Goal: Information Seeking & Learning: Check status

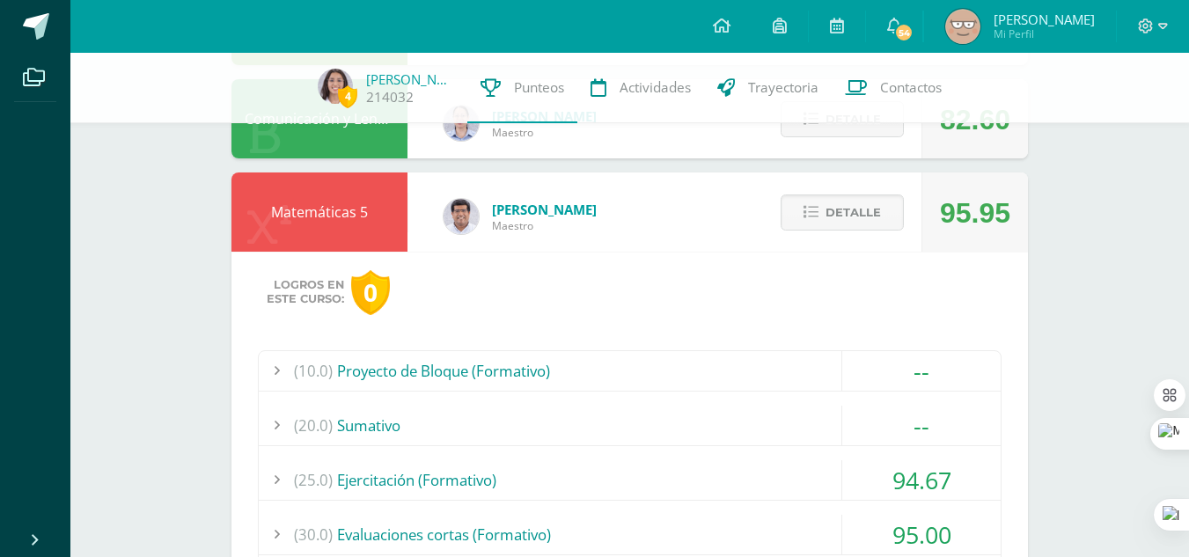
scroll to position [562, 0]
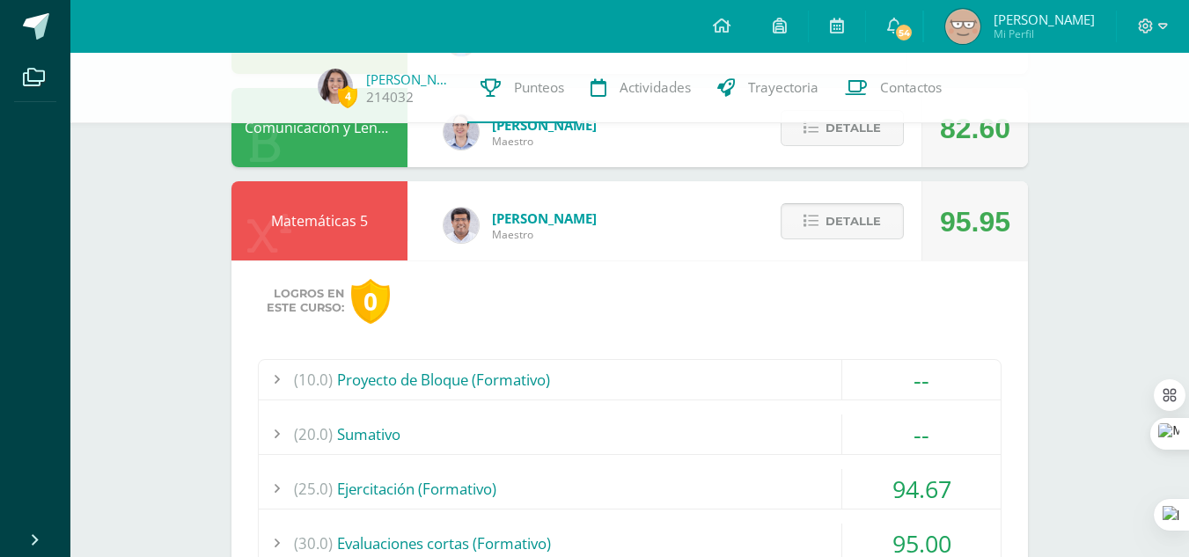
click at [860, 227] on span "Detalle" at bounding box center [852, 221] width 55 height 33
click at [864, 223] on span "Detalle" at bounding box center [852, 221] width 55 height 33
click at [851, 214] on span "Detalle" at bounding box center [852, 221] width 55 height 33
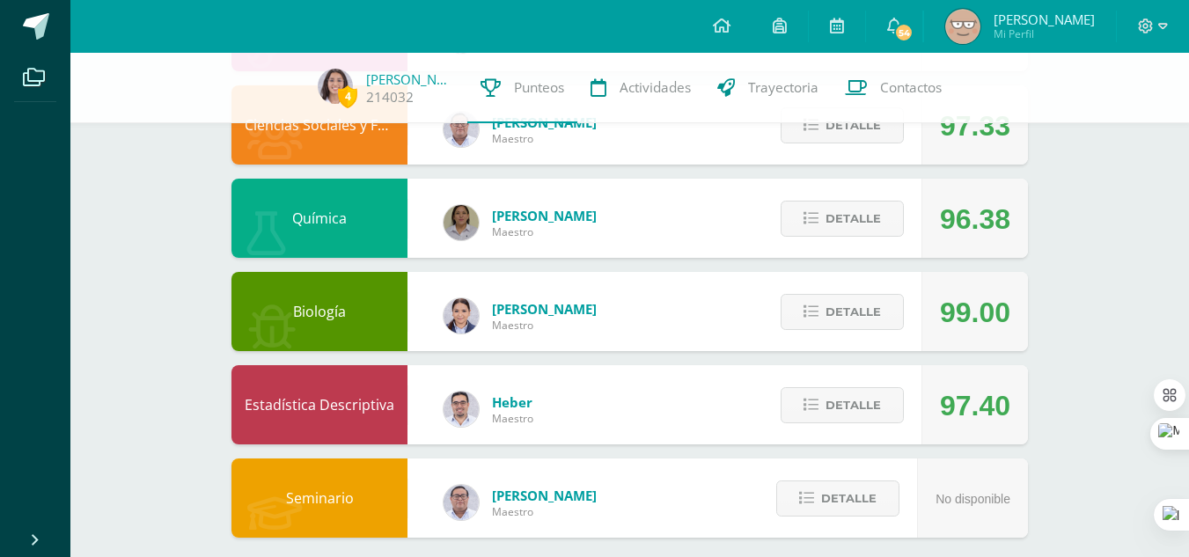
scroll to position [939, 0]
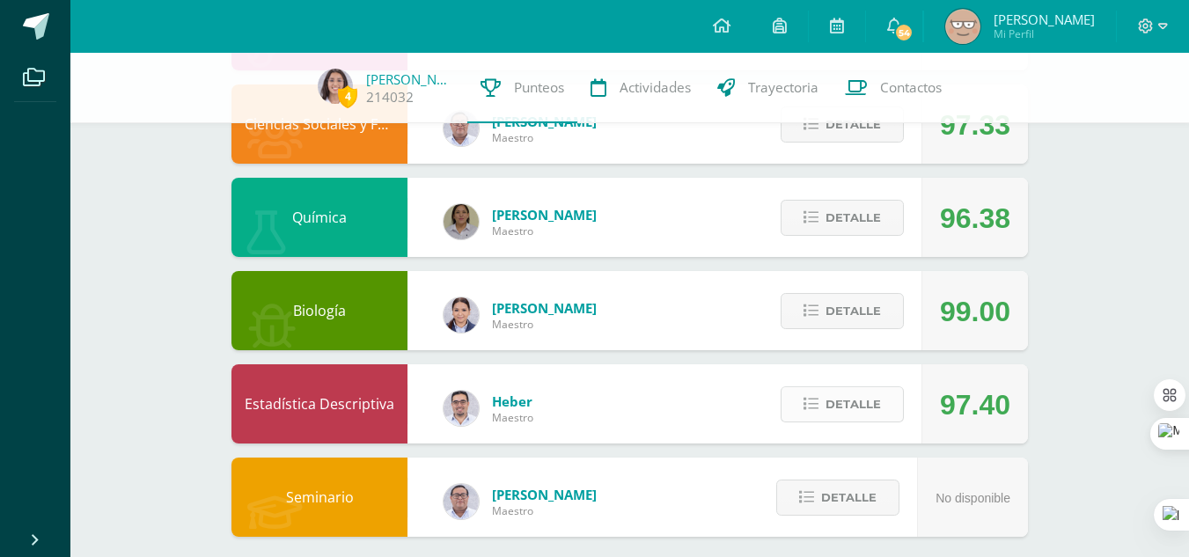
click at [847, 401] on span "Detalle" at bounding box center [852, 404] width 55 height 33
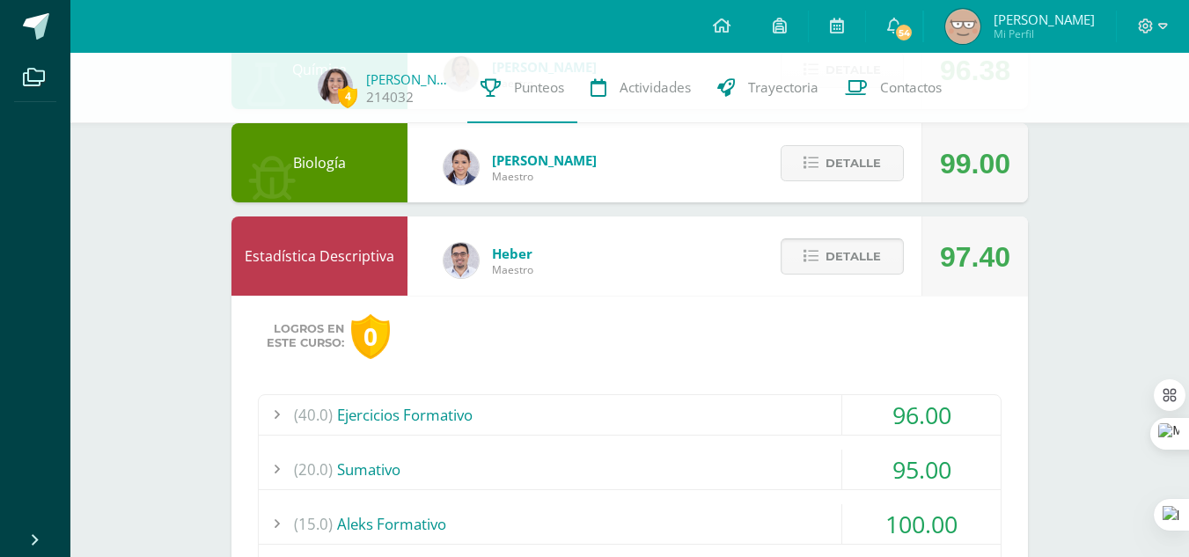
scroll to position [1085, 0]
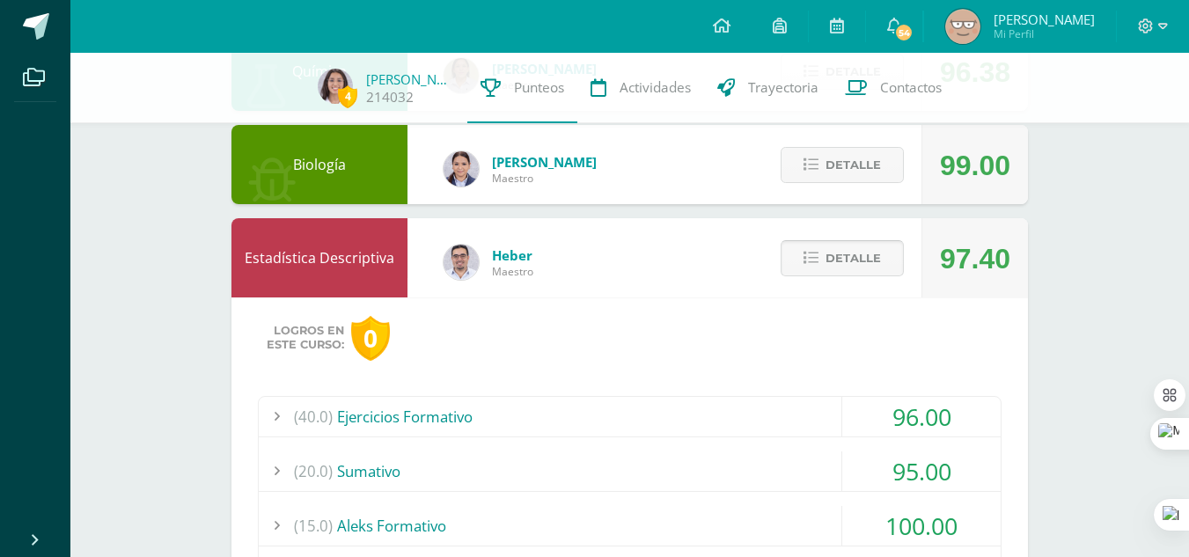
click at [886, 250] on button "Detalle" at bounding box center [842, 258] width 123 height 36
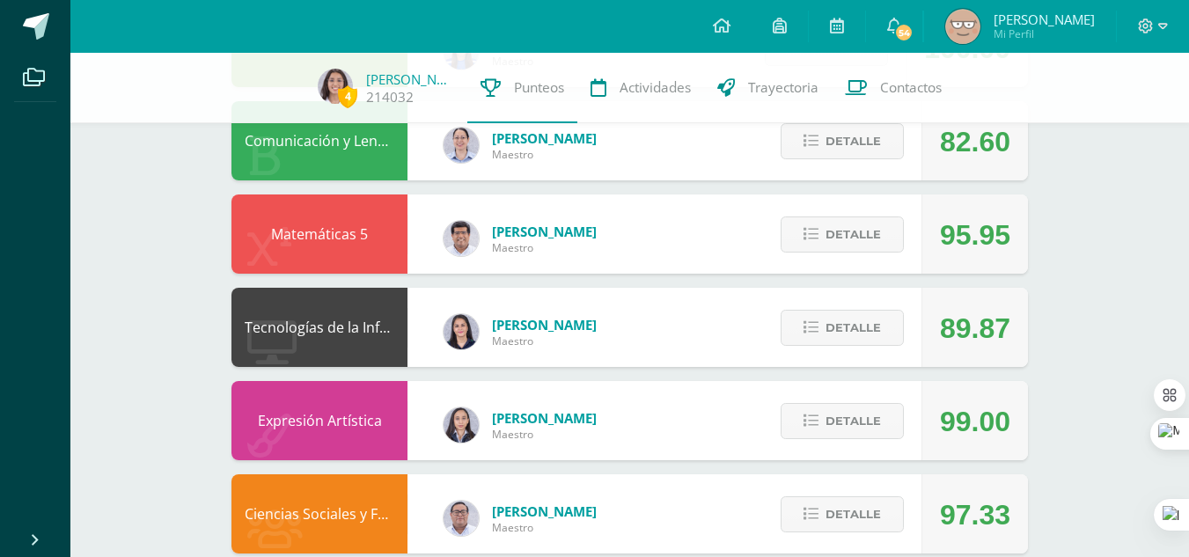
scroll to position [548, 0]
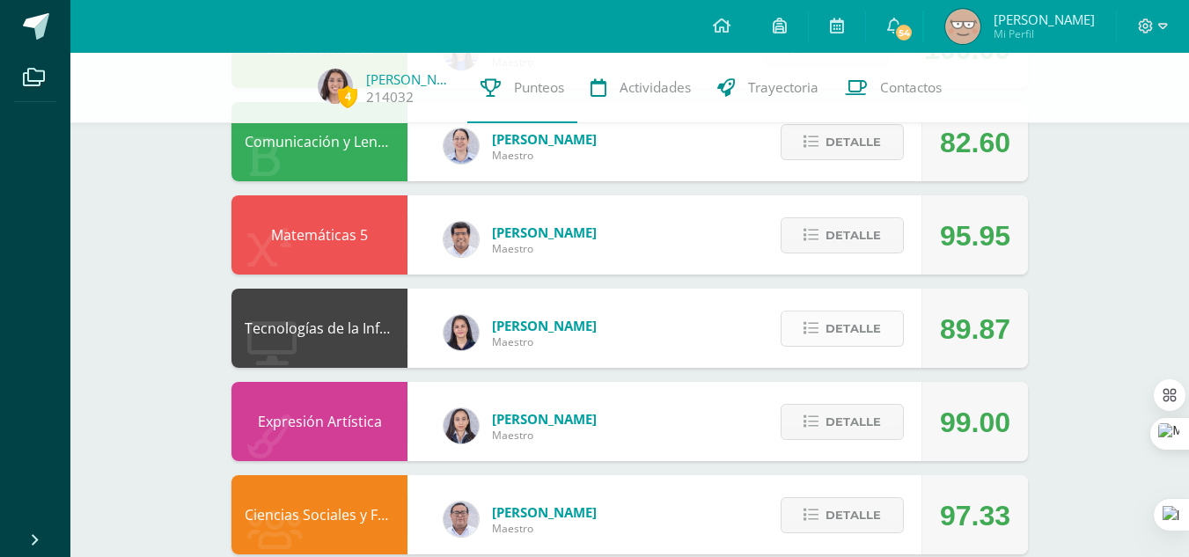
click at [847, 334] on span "Detalle" at bounding box center [852, 328] width 55 height 33
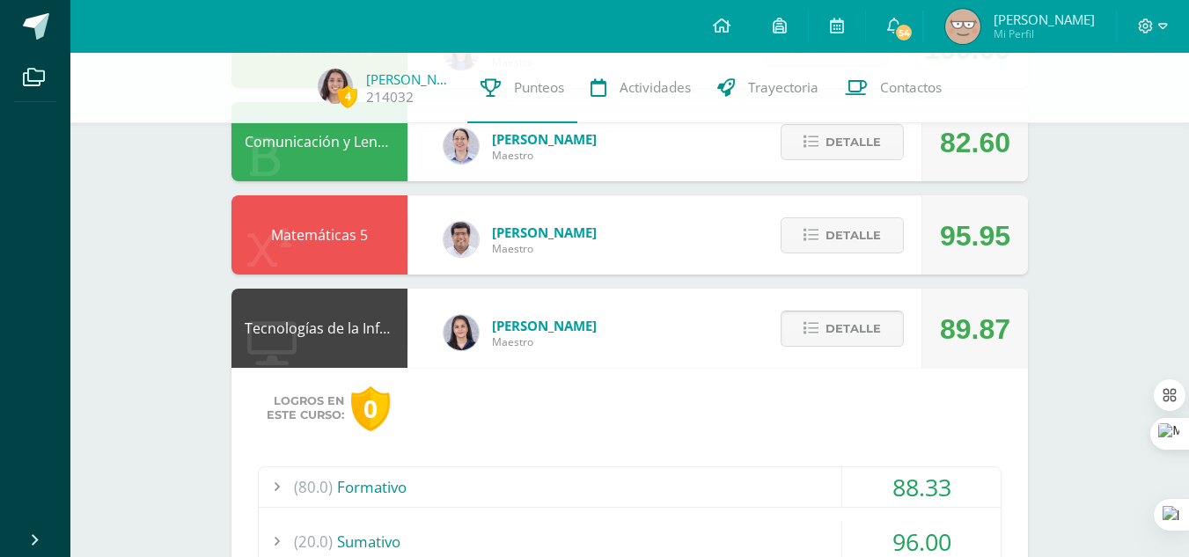
click at [847, 334] on span "Detalle" at bounding box center [852, 328] width 55 height 33
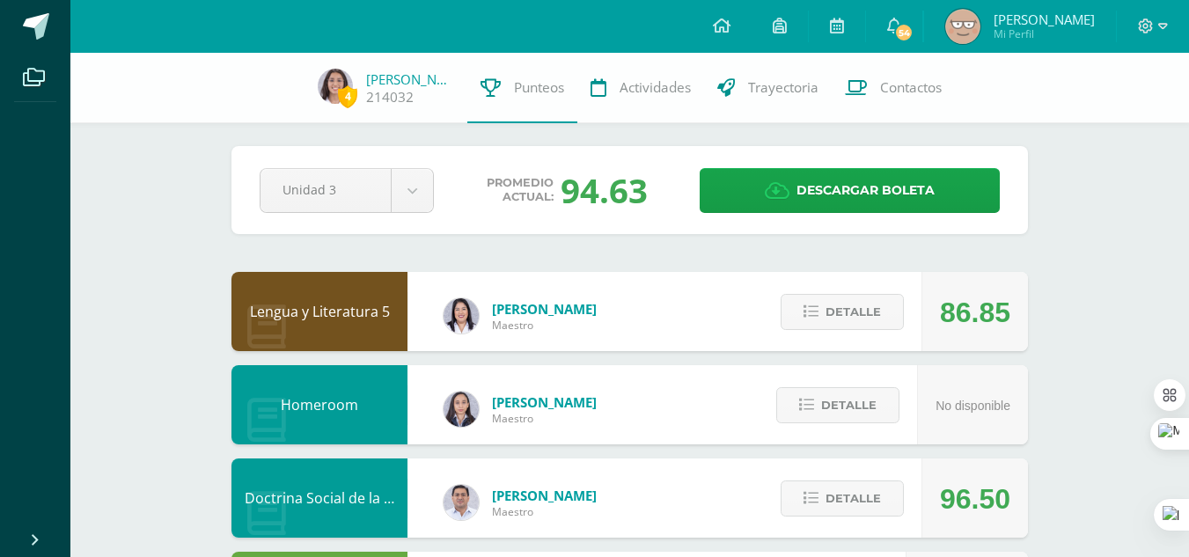
scroll to position [4, 0]
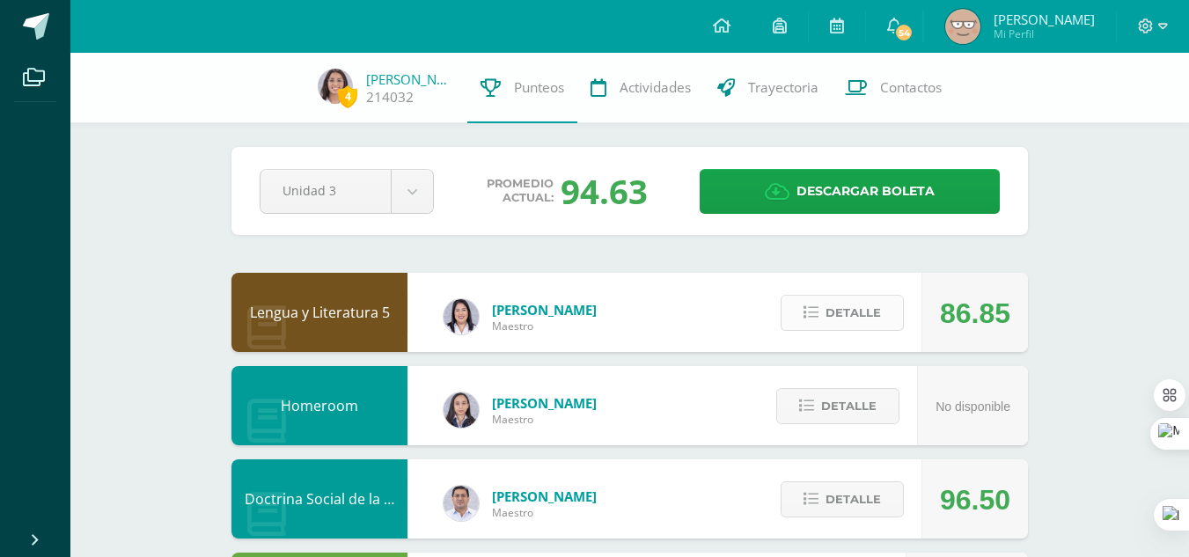
click at [849, 314] on span "Detalle" at bounding box center [852, 313] width 55 height 33
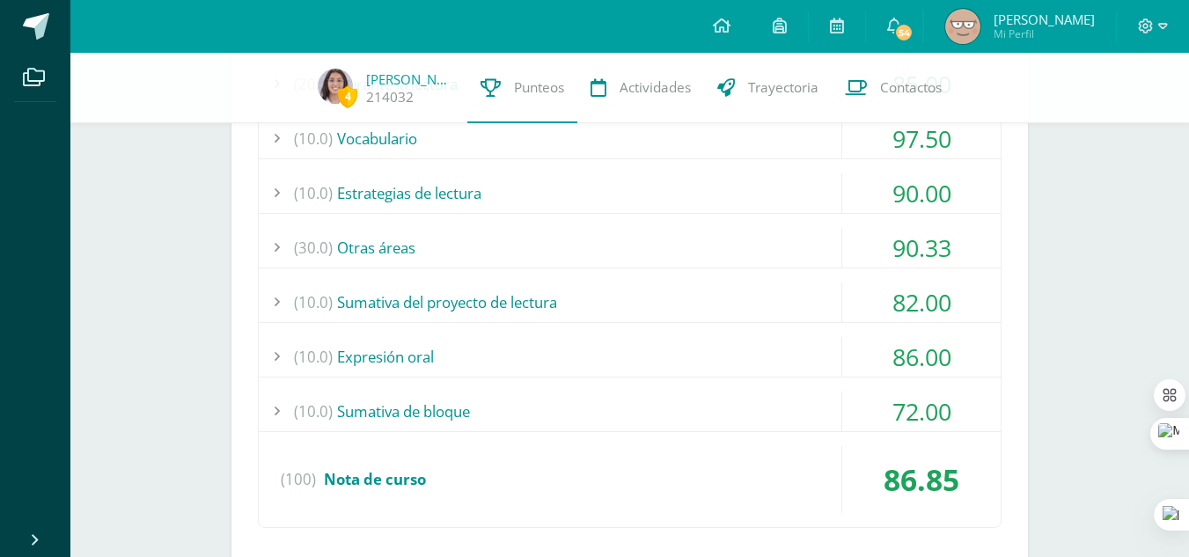
scroll to position [393, 0]
click at [478, 356] on div "(10.0) Expresión oral" at bounding box center [630, 355] width 742 height 40
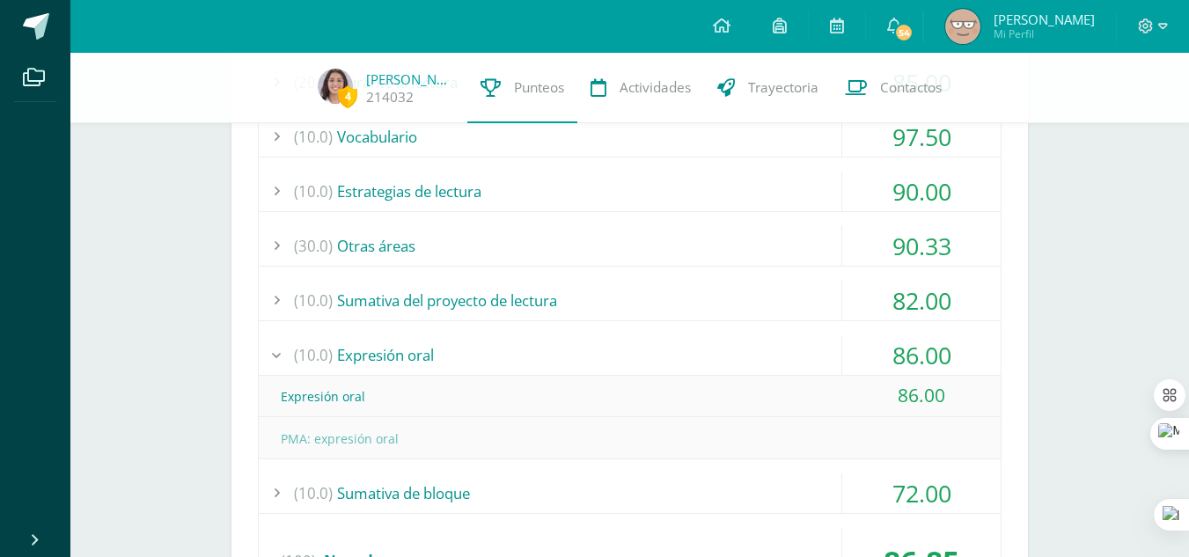
click at [478, 356] on div "(10.0) Expresión oral" at bounding box center [630, 355] width 742 height 40
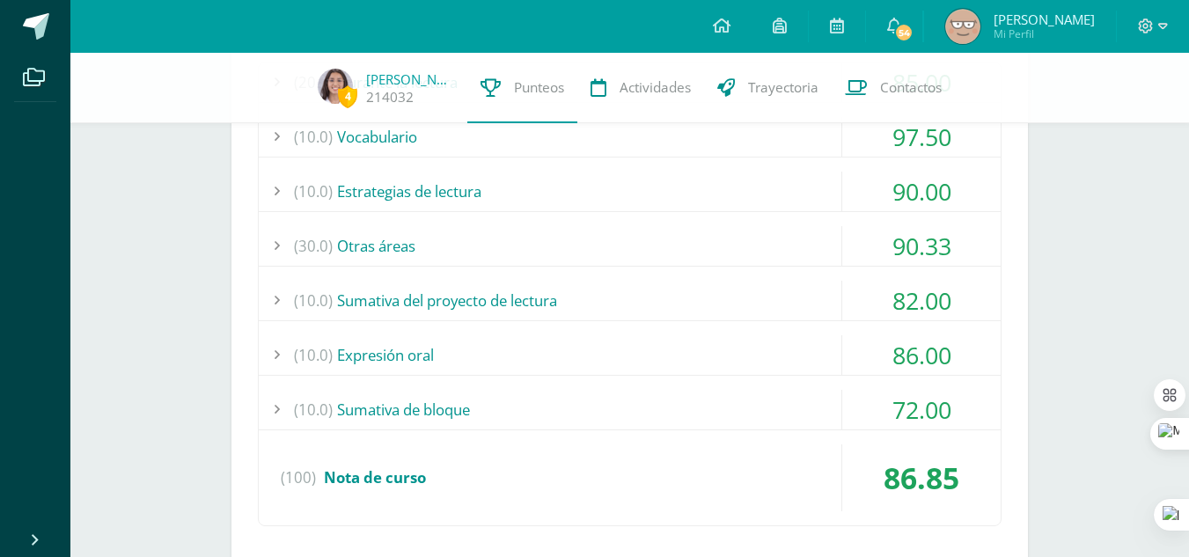
click at [444, 308] on div "(10.0) Sumativa del proyecto de lectura" at bounding box center [630, 301] width 742 height 40
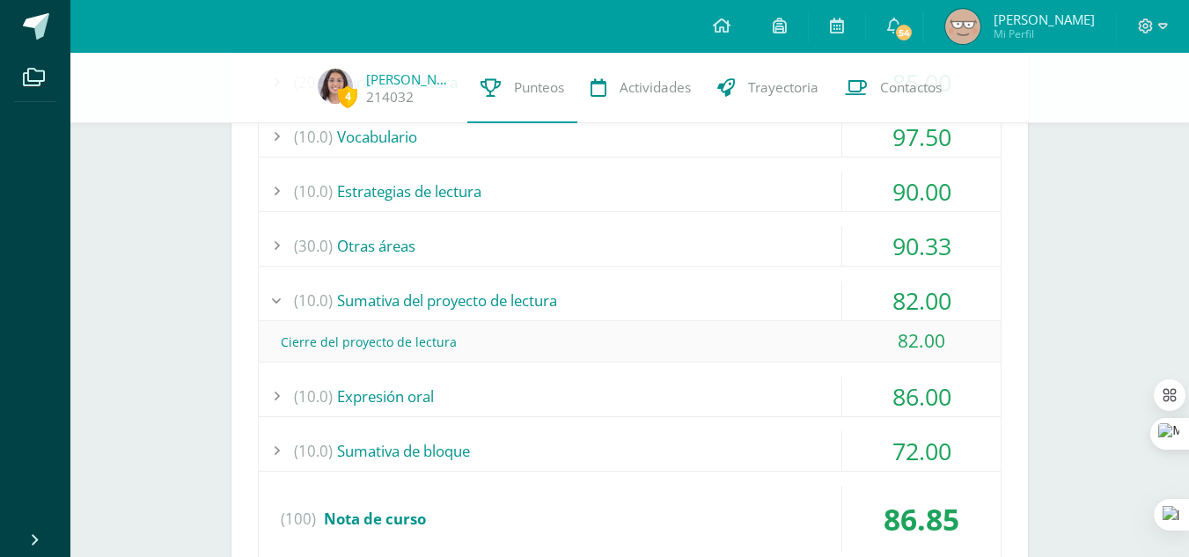
click at [444, 308] on div "(10.0) Sumativa del proyecto de lectura" at bounding box center [630, 301] width 742 height 40
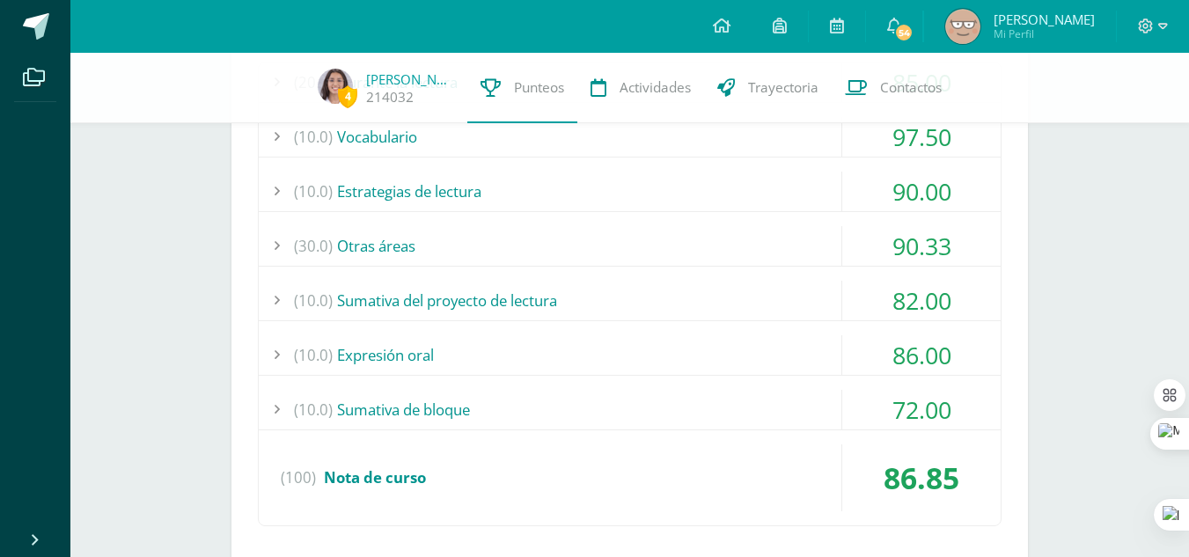
click at [433, 253] on div "(30.0) Otras áreas" at bounding box center [630, 246] width 742 height 40
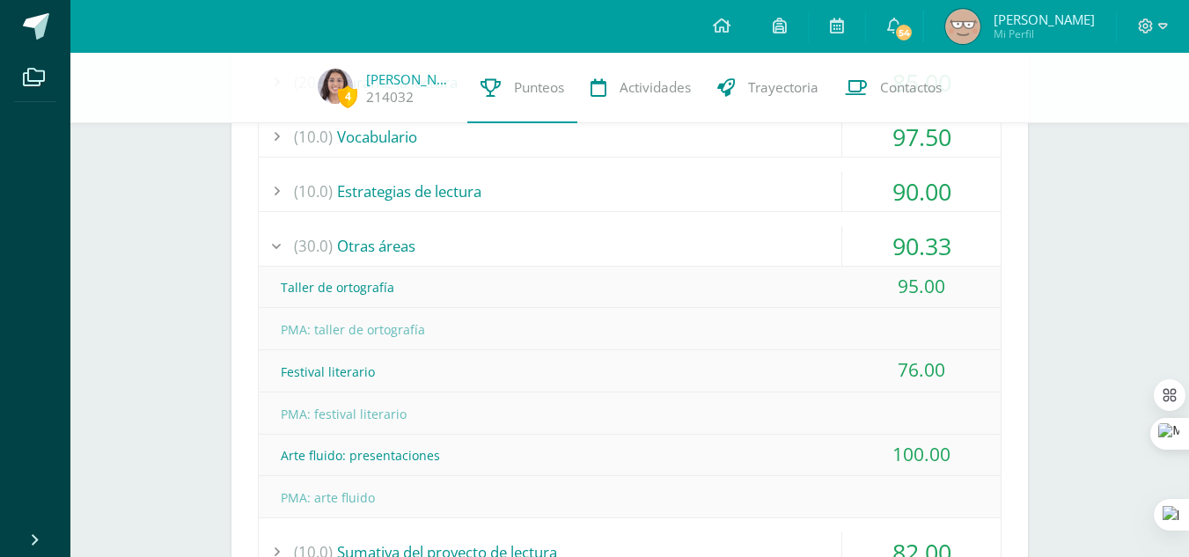
click at [372, 261] on div "(30.0) Otras áreas" at bounding box center [630, 246] width 742 height 40
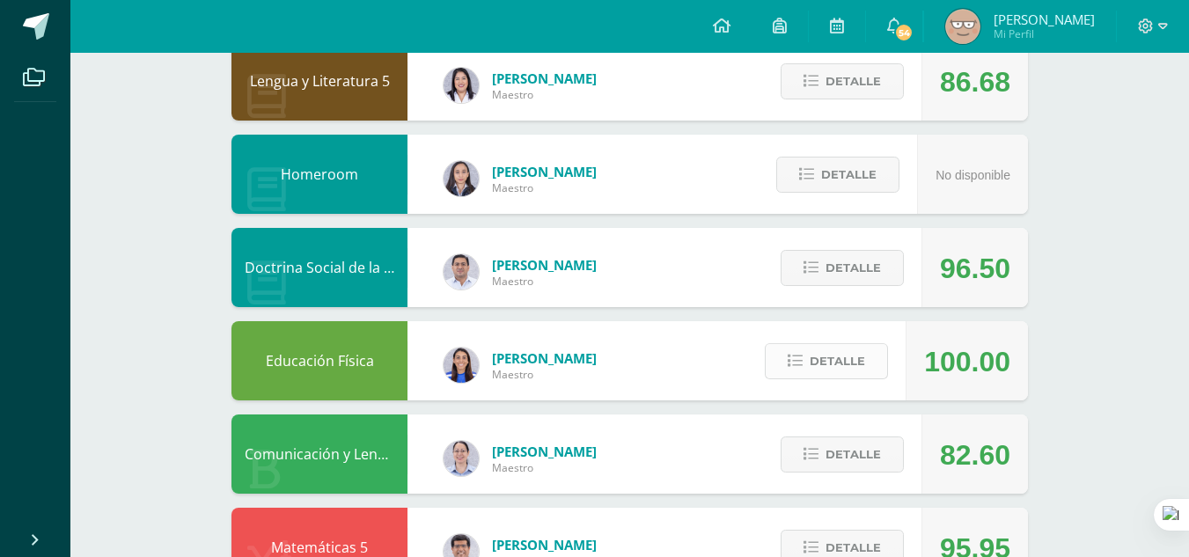
scroll to position [144, 0]
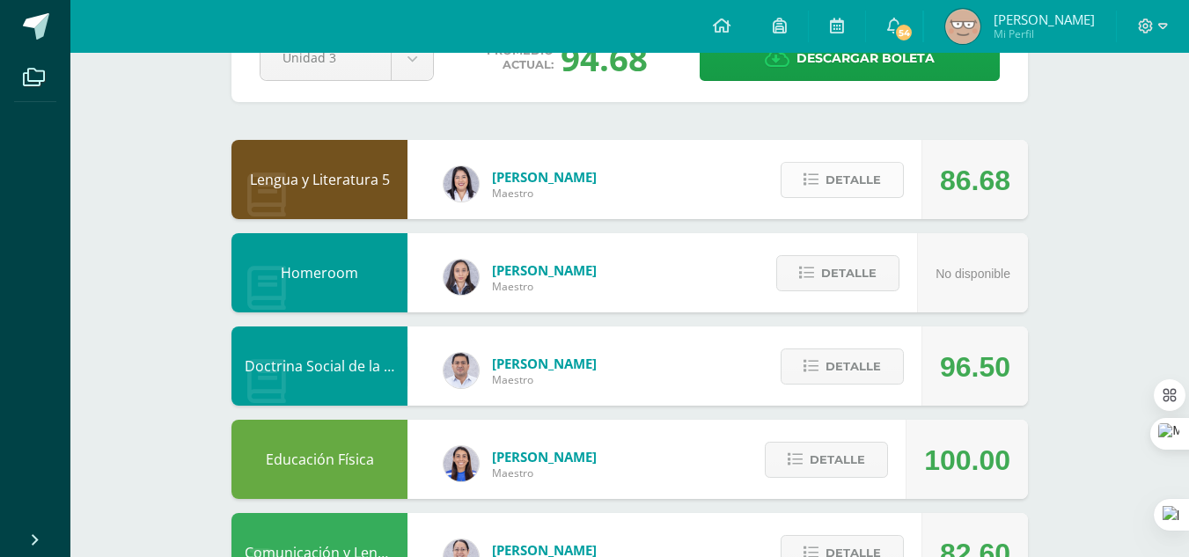
click at [836, 187] on span "Detalle" at bounding box center [852, 180] width 55 height 33
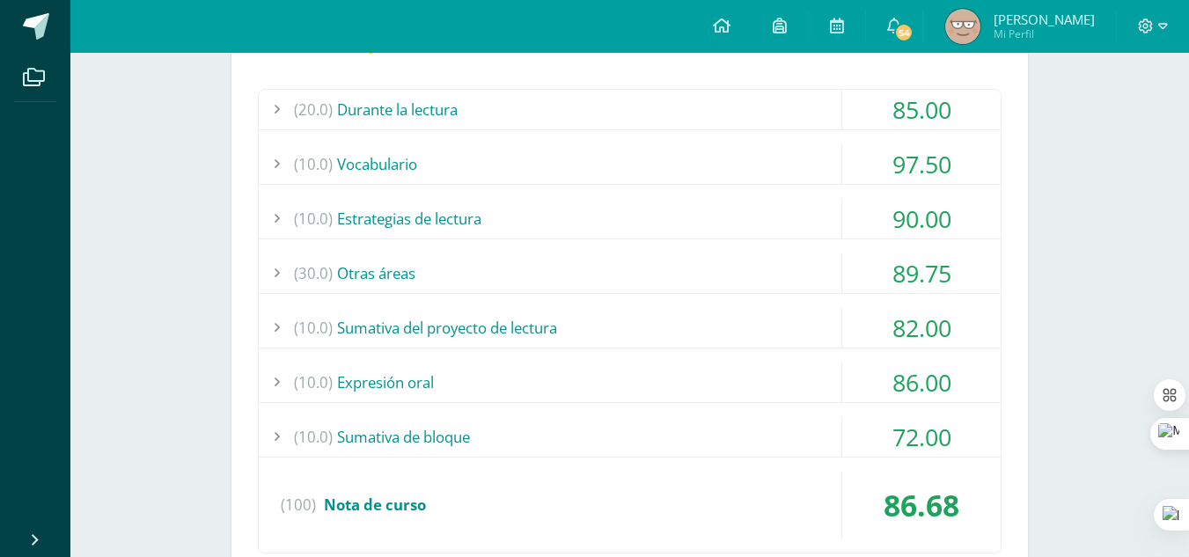
scroll to position [374, 0]
click at [371, 334] on div "(10.0) Sumativa del proyecto de lectura" at bounding box center [630, 327] width 742 height 40
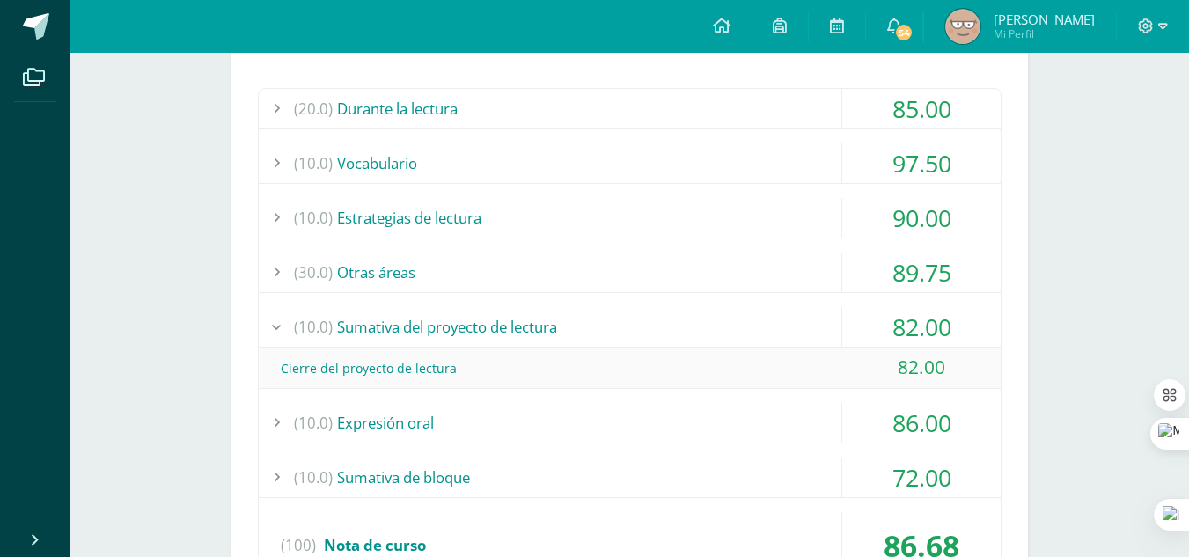
click at [371, 334] on div "(10.0) Sumativa del proyecto de lectura" at bounding box center [630, 327] width 742 height 40
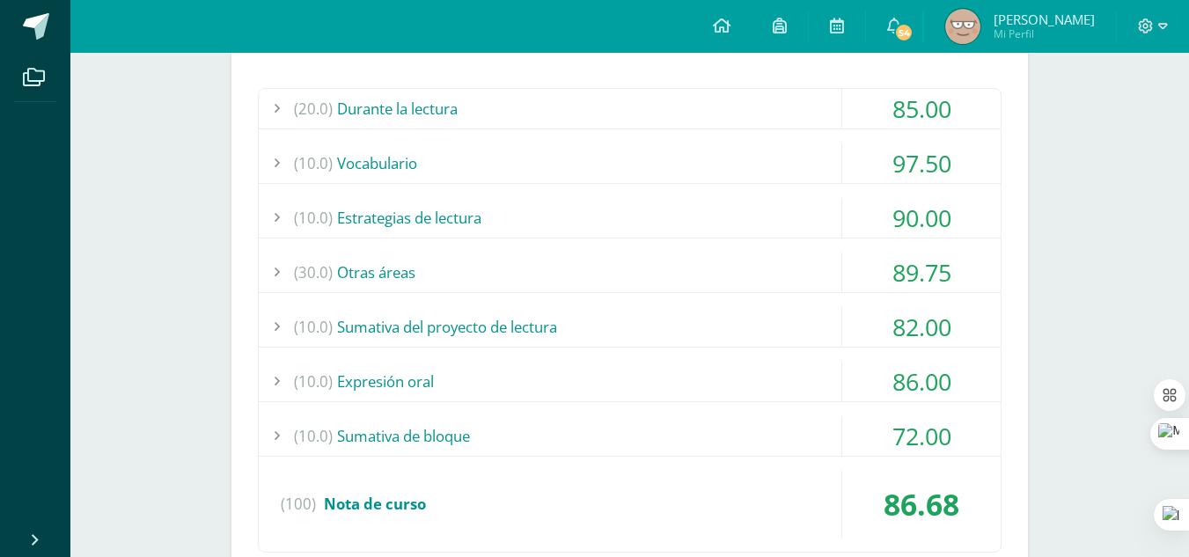
click at [369, 277] on div "(30.0) Otras áreas" at bounding box center [630, 273] width 742 height 40
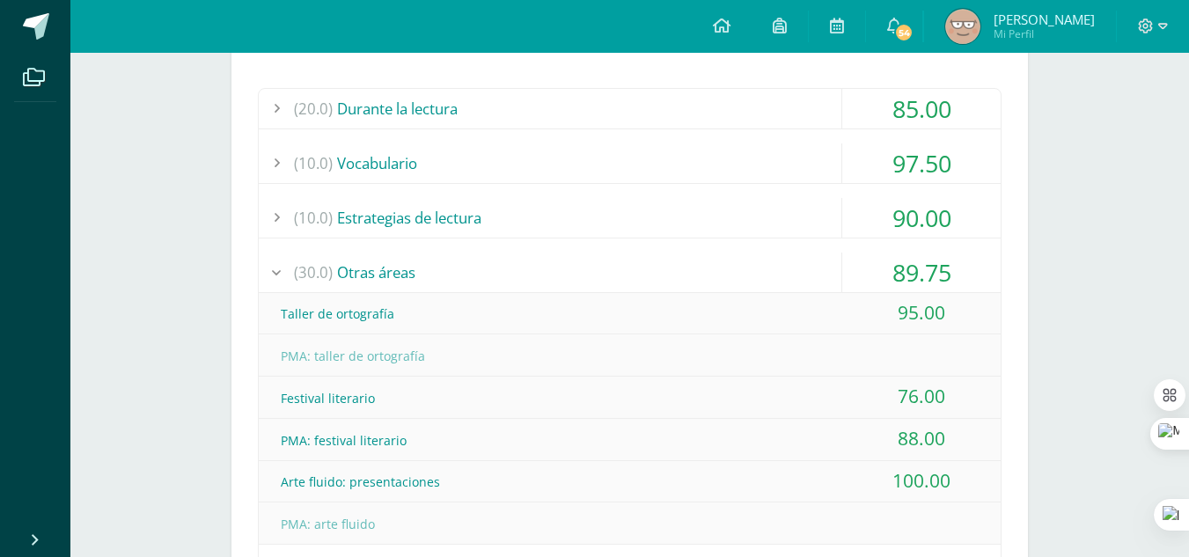
click at [369, 277] on div "(30.0) Otras áreas" at bounding box center [630, 273] width 742 height 40
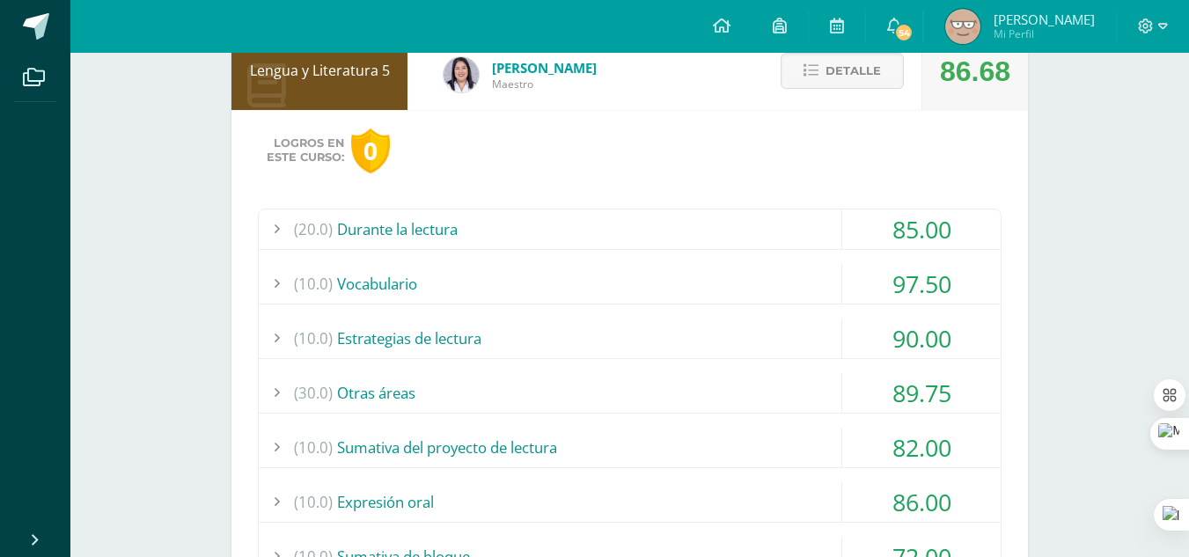
scroll to position [198, 0]
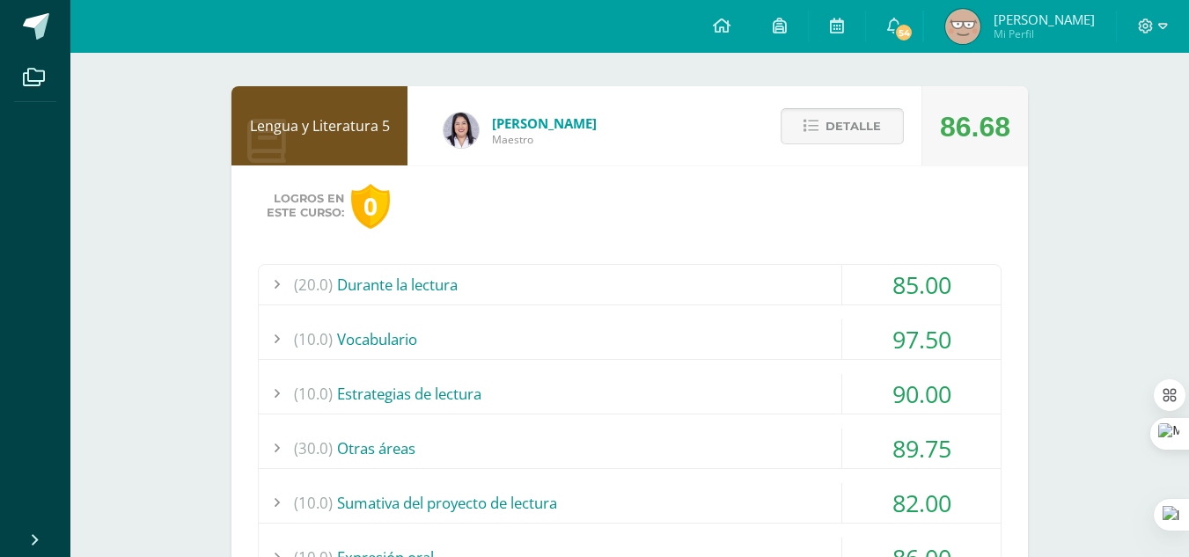
click at [862, 113] on span "Detalle" at bounding box center [852, 126] width 55 height 33
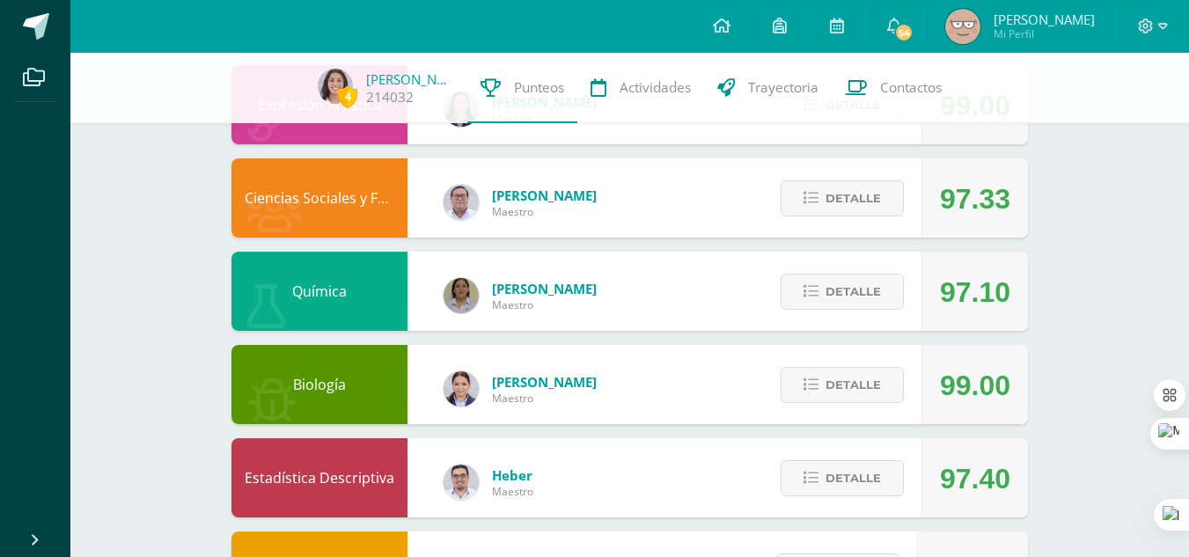
scroll to position [954, 0]
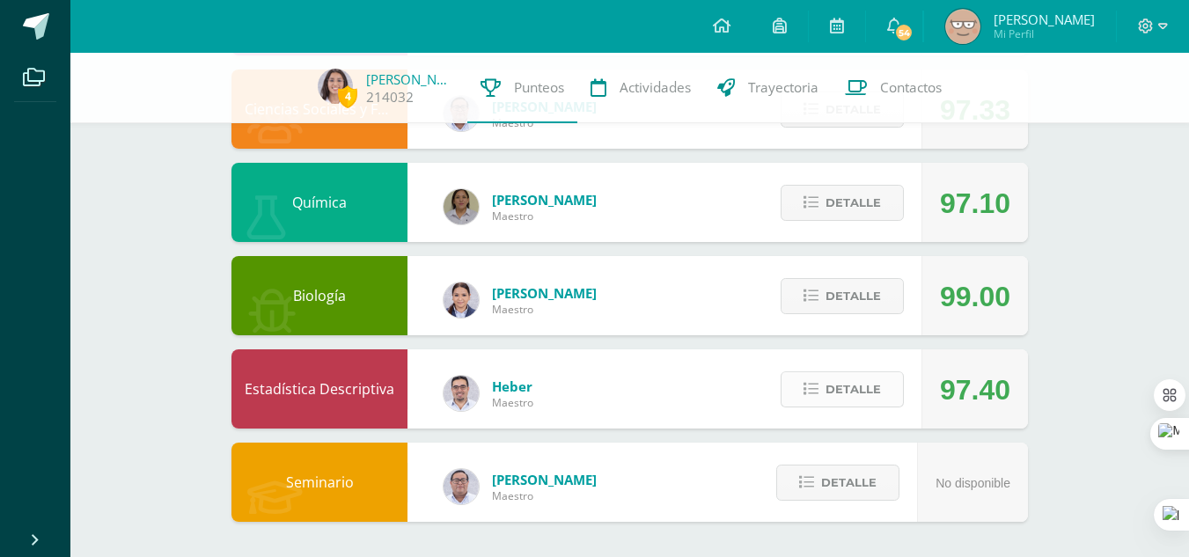
click at [794, 384] on button "Detalle" at bounding box center [842, 389] width 123 height 36
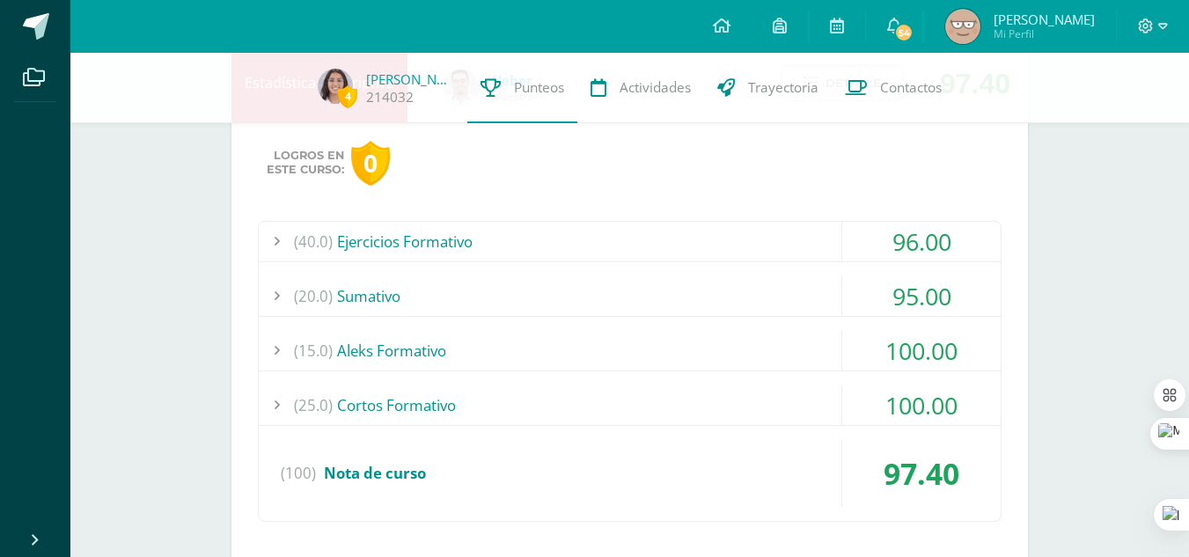
scroll to position [1261, 0]
click at [522, 301] on div "(20.0) Sumativo" at bounding box center [630, 295] width 742 height 40
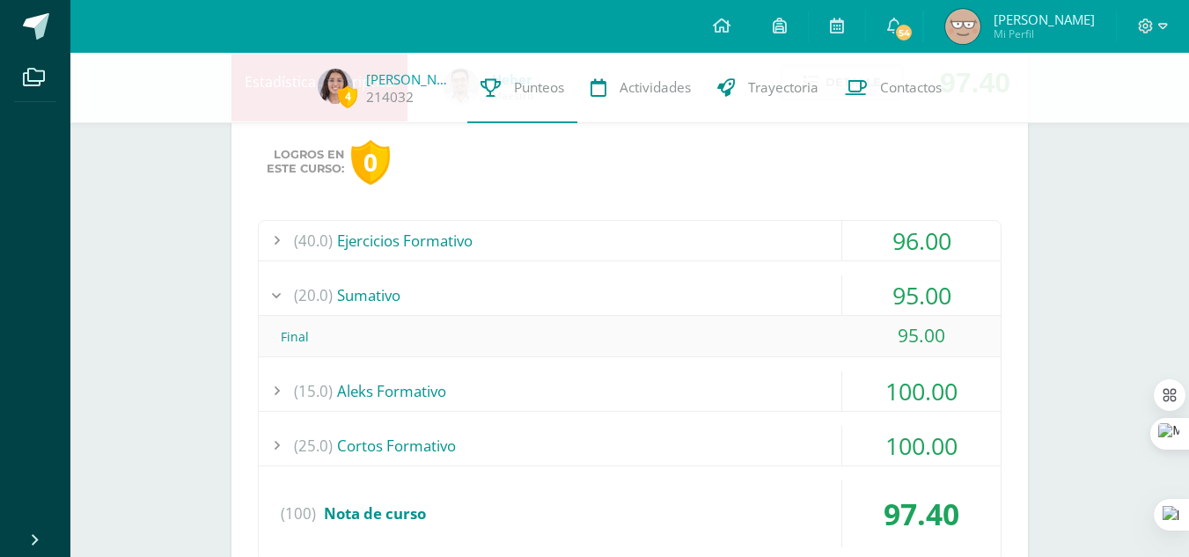
click at [522, 301] on div "(20.0) Sumativo" at bounding box center [630, 295] width 742 height 40
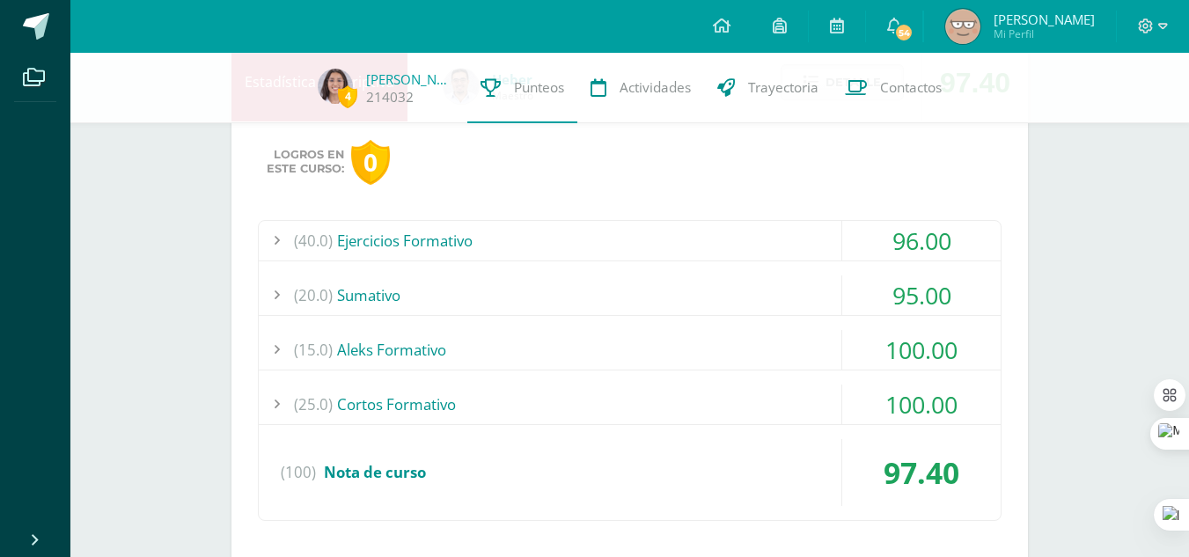
click at [616, 246] on div "(40.0) Ejercicios Formativo" at bounding box center [630, 241] width 742 height 40
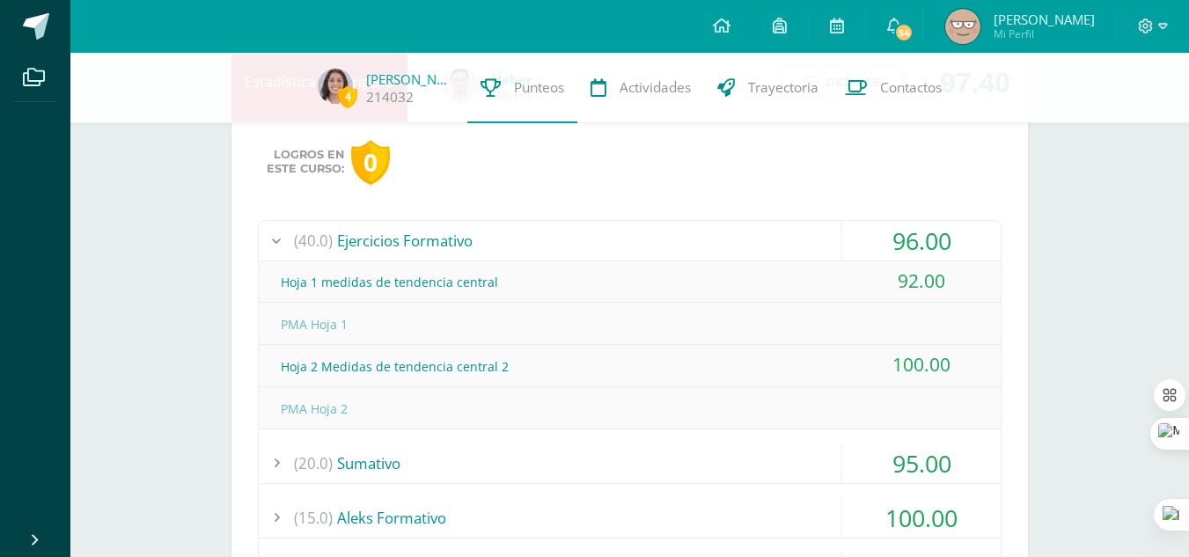
click at [616, 246] on div "(40.0) Ejercicios Formativo" at bounding box center [630, 241] width 742 height 40
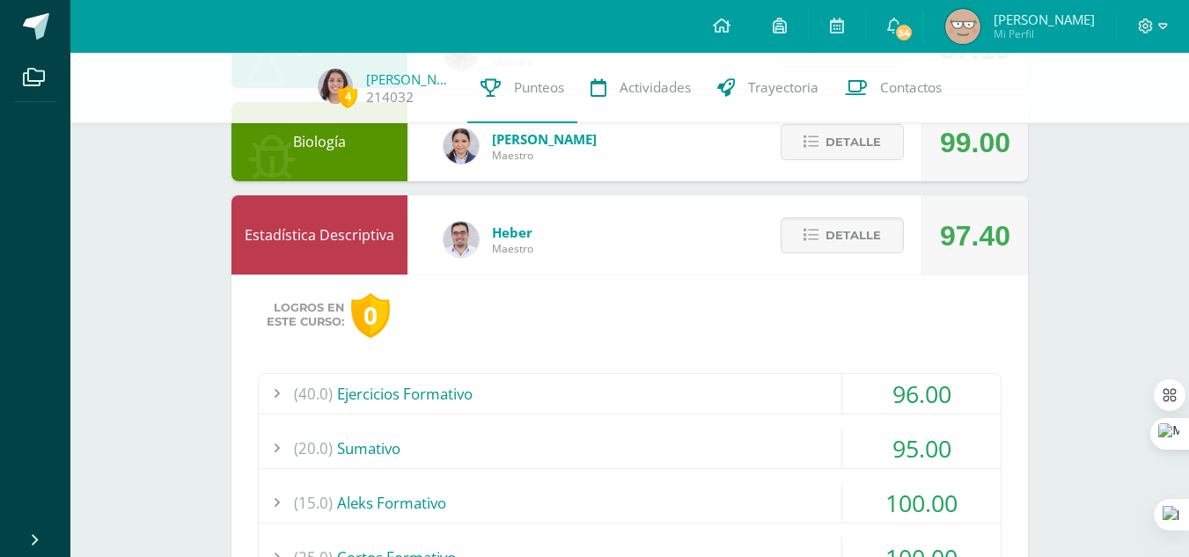
scroll to position [1095, 0]
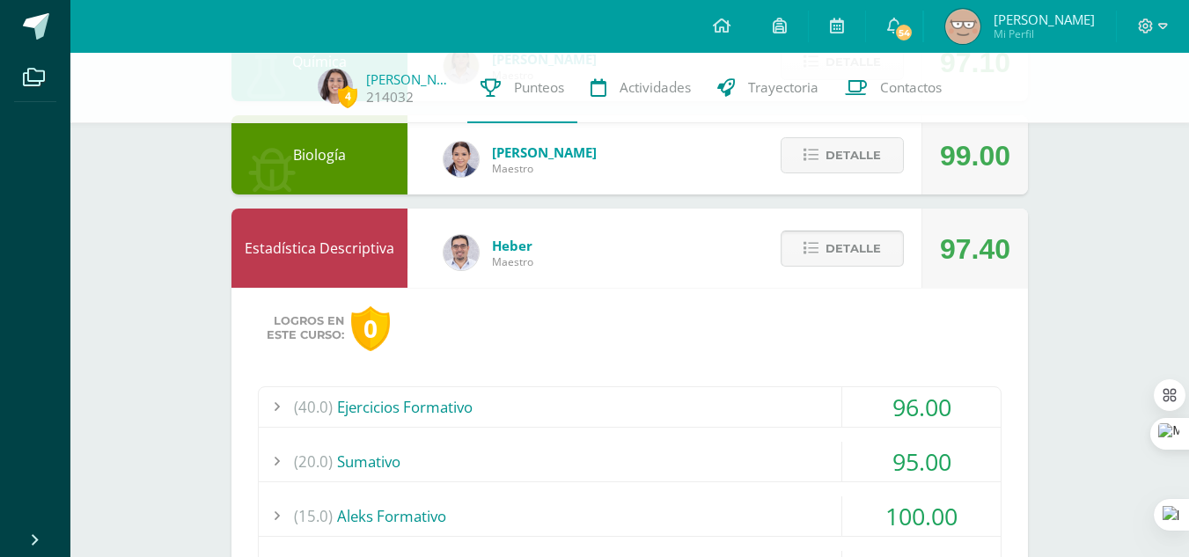
click at [817, 250] on icon at bounding box center [810, 248] width 15 height 15
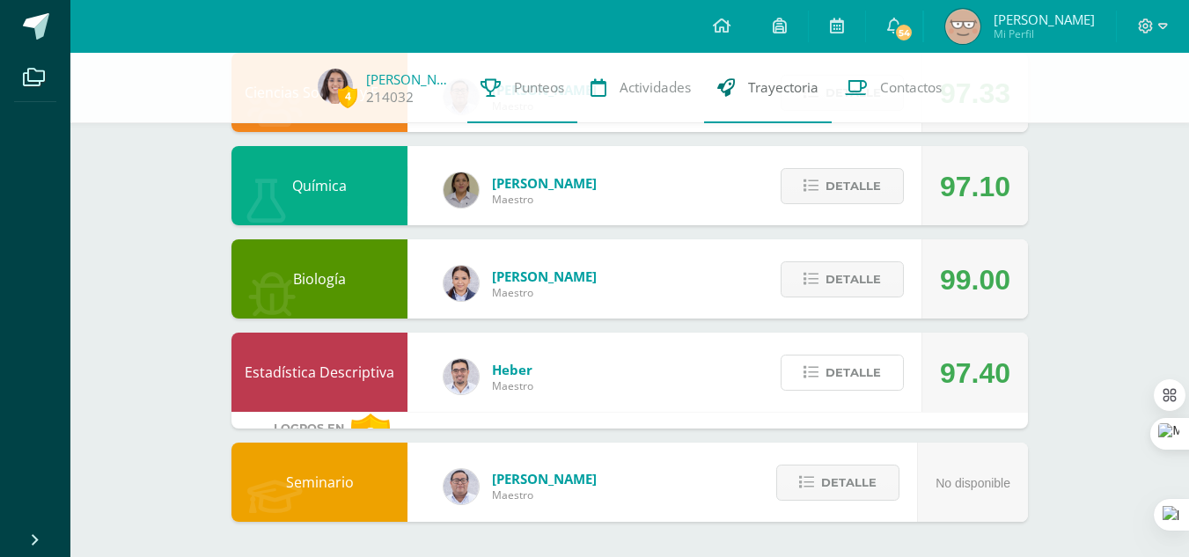
scroll to position [954, 0]
